Goal: Find specific page/section: Find specific page/section

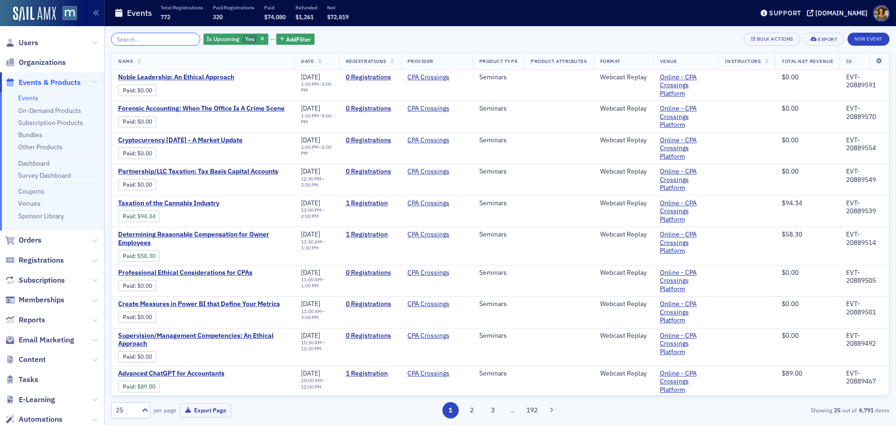
click at [137, 39] on input "search" at bounding box center [155, 39] width 89 height 13
paste input "EVT-20827894"
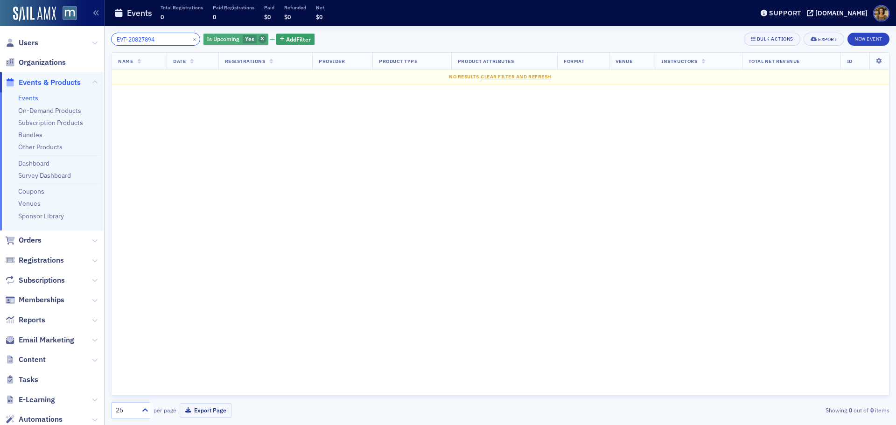
type input "EVT-20827894"
click at [258, 38] on span "button" at bounding box center [262, 39] width 8 height 8
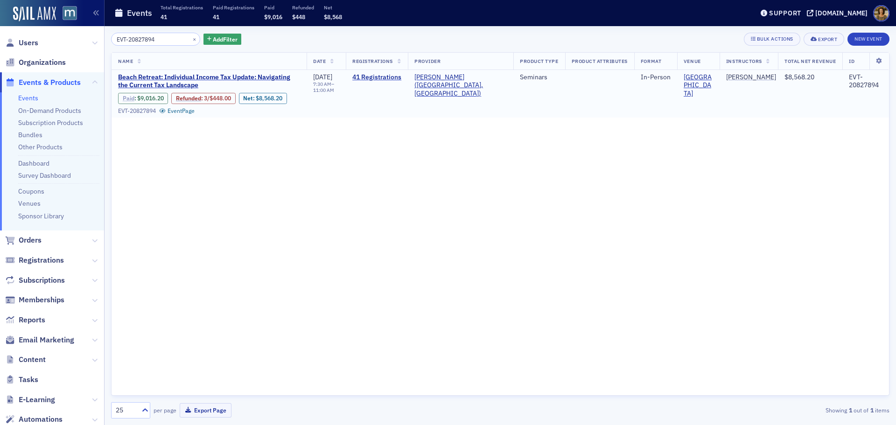
click at [127, 99] on link "Paid" at bounding box center [129, 98] width 12 height 7
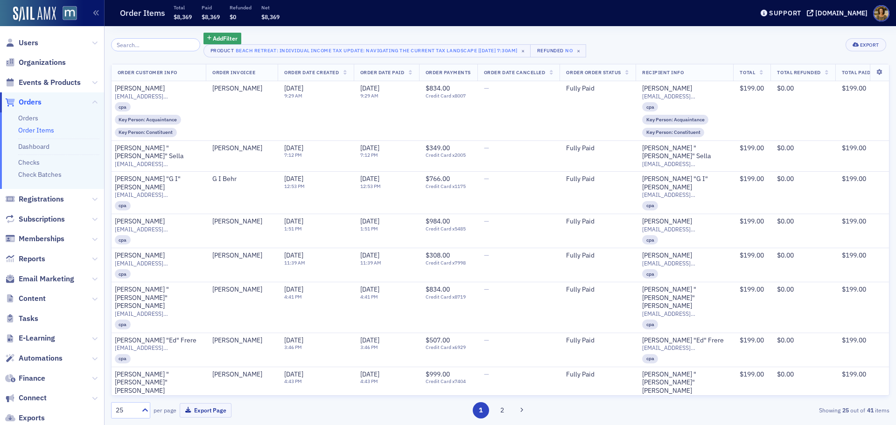
scroll to position [0, 190]
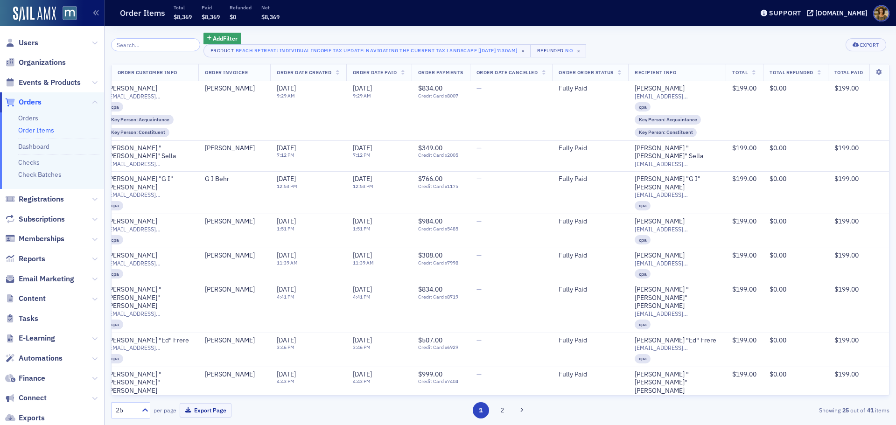
click at [839, 73] on span "Total Paid" at bounding box center [848, 72] width 28 height 7
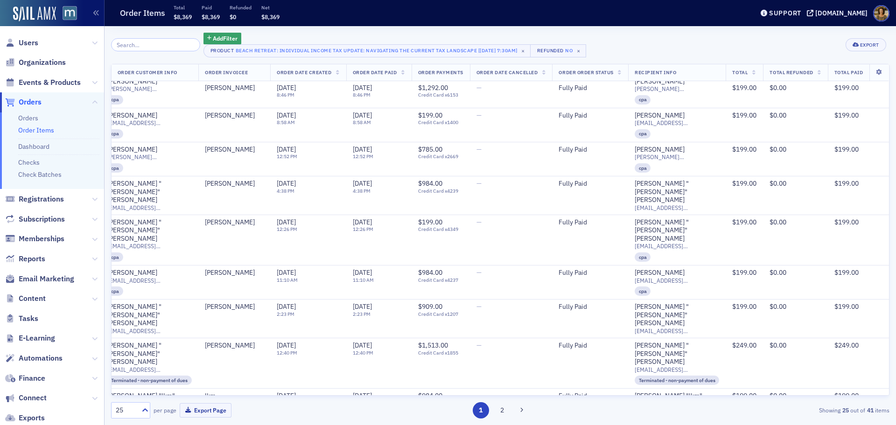
scroll to position [547, 190]
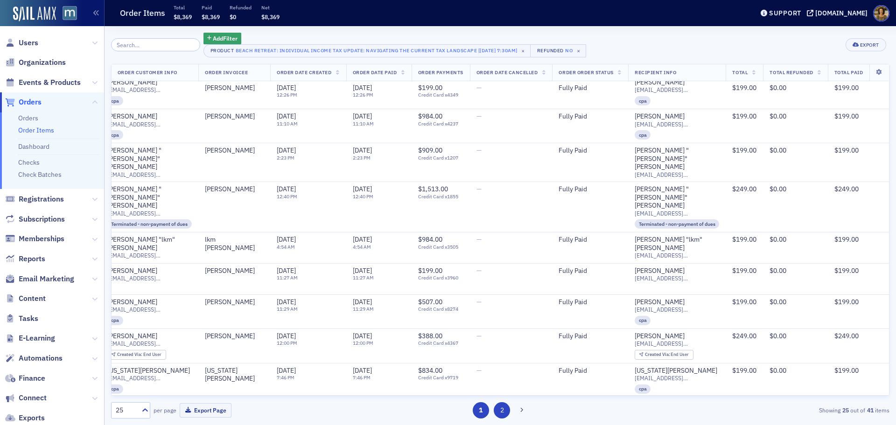
click at [501, 409] on button "2" at bounding box center [502, 410] width 16 height 16
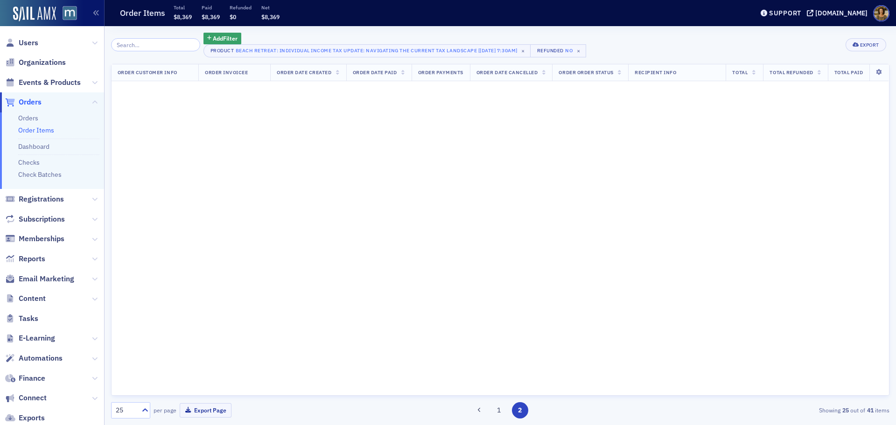
scroll to position [0, 190]
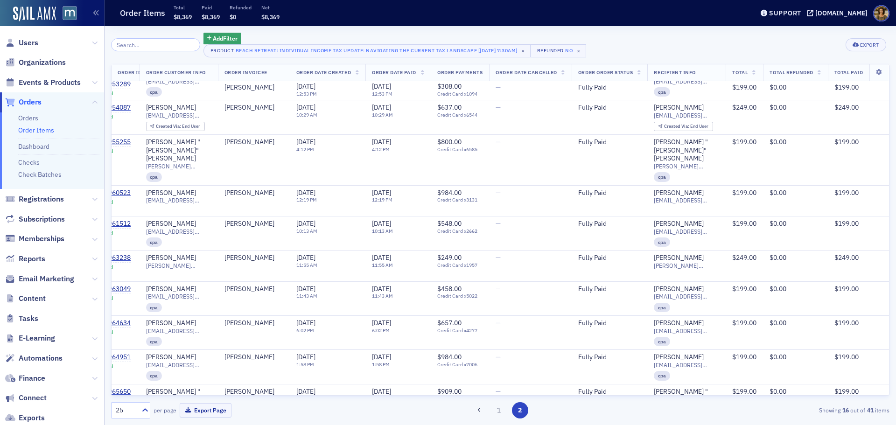
scroll to position [0, 149]
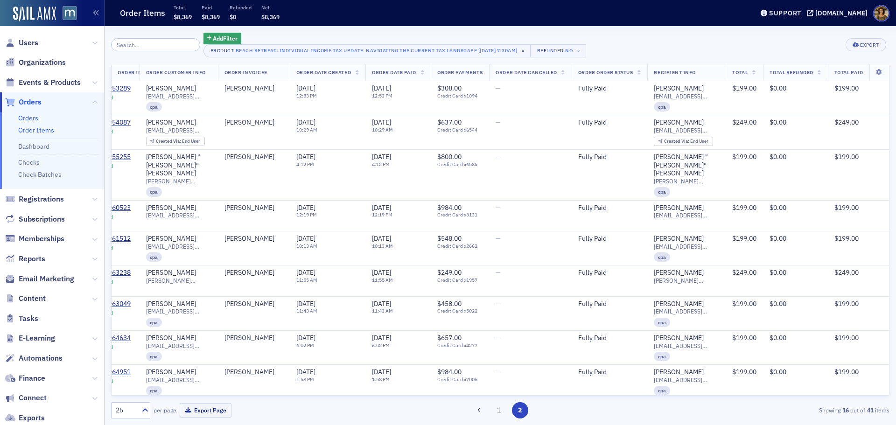
click at [29, 116] on link "Orders" at bounding box center [28, 118] width 20 height 8
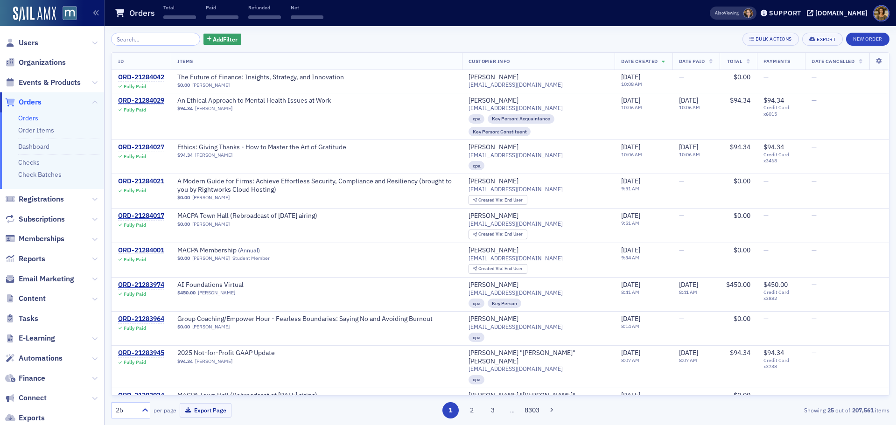
click at [133, 45] on input "search" at bounding box center [155, 39] width 89 height 13
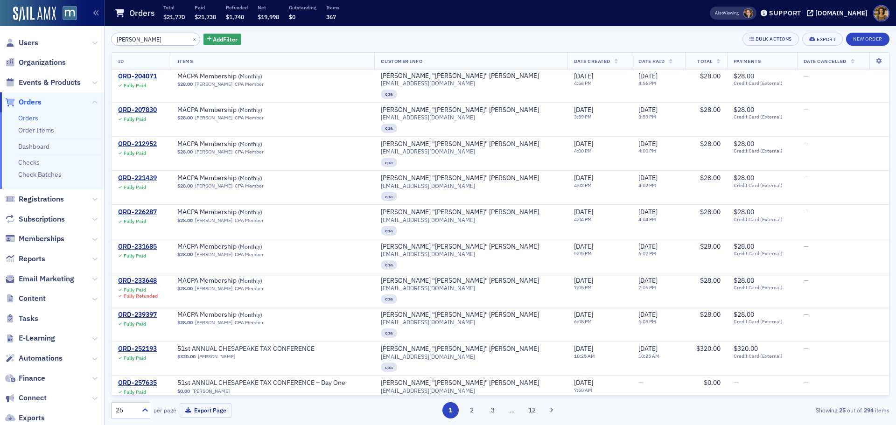
scroll to position [528, 0]
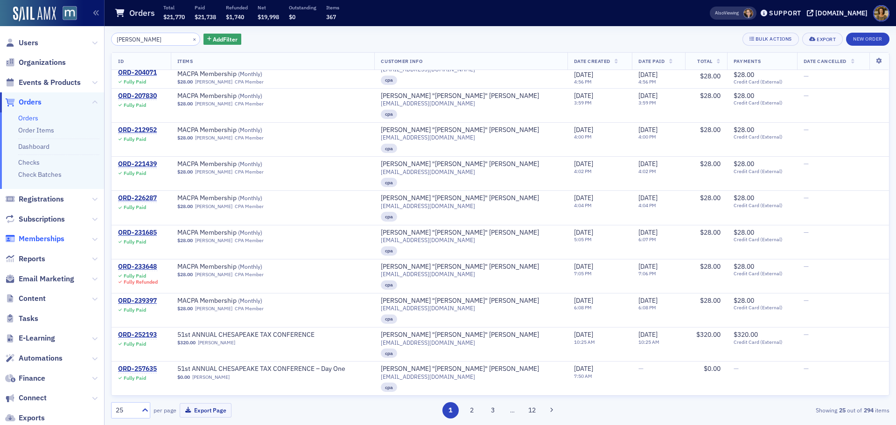
type input "[PERSON_NAME]"
click at [190, 40] on button "×" at bounding box center [194, 39] width 8 height 8
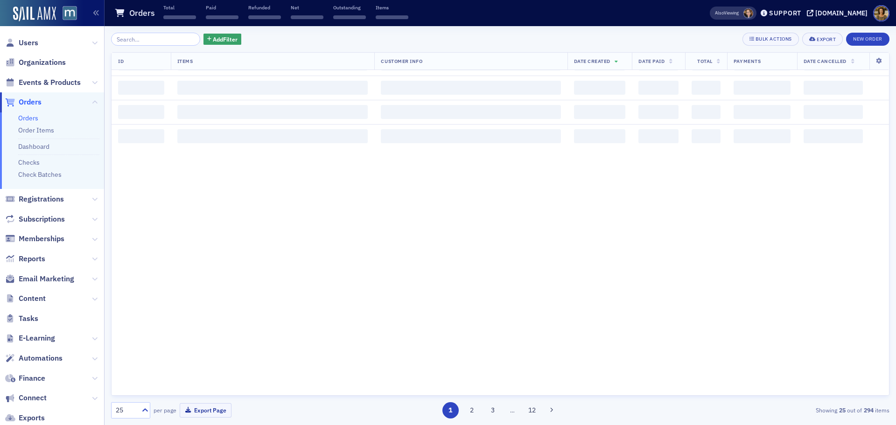
scroll to position [516, 0]
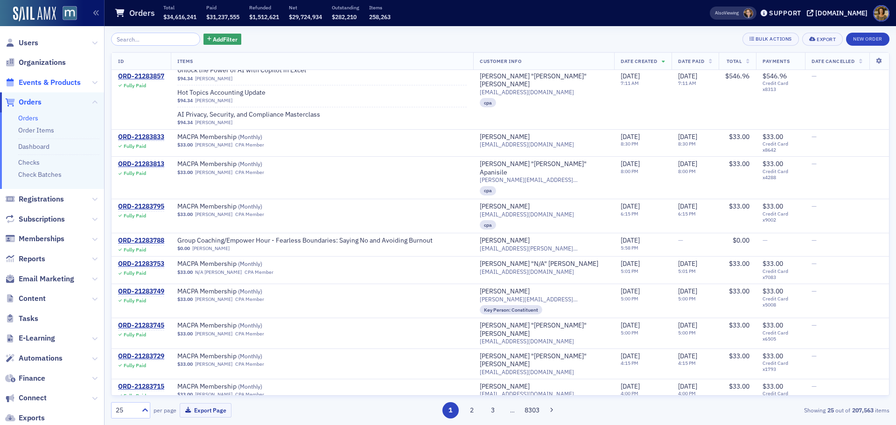
click at [47, 86] on span "Events & Products" at bounding box center [50, 82] width 62 height 10
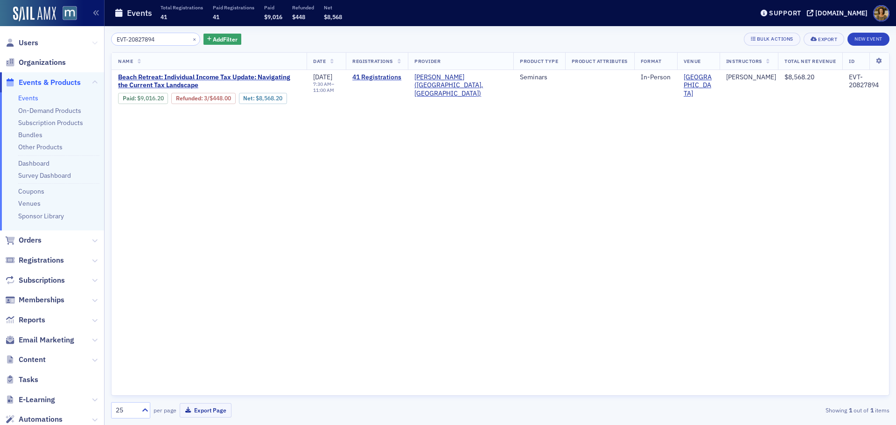
drag, startPoint x: 166, startPoint y: 40, endPoint x: 85, endPoint y: 46, distance: 80.9
click at [85, 46] on div "Users Organizations Events & Products Events On-Demand Products Subscription Pr…" at bounding box center [448, 212] width 896 height 425
type input "20833968"
